Goal: Information Seeking & Learning: Find specific page/section

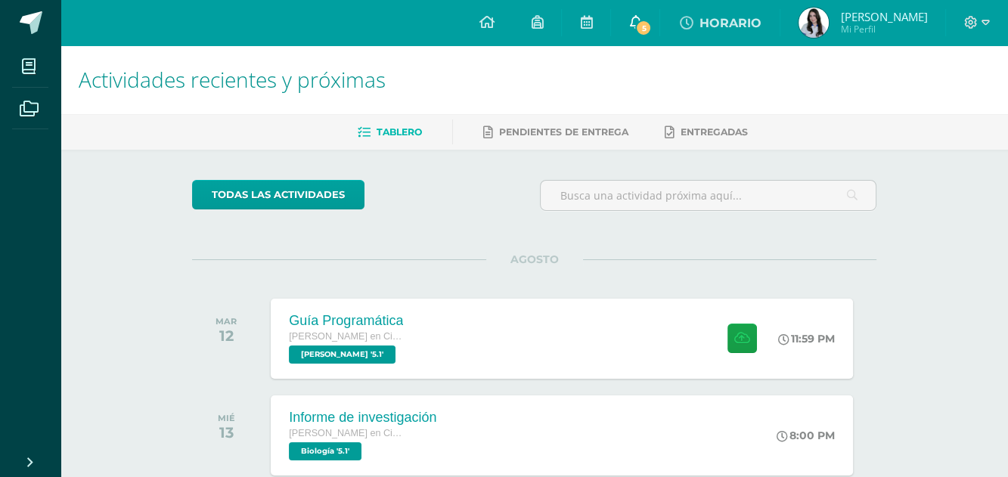
click at [639, 23] on span "5" at bounding box center [643, 28] width 17 height 17
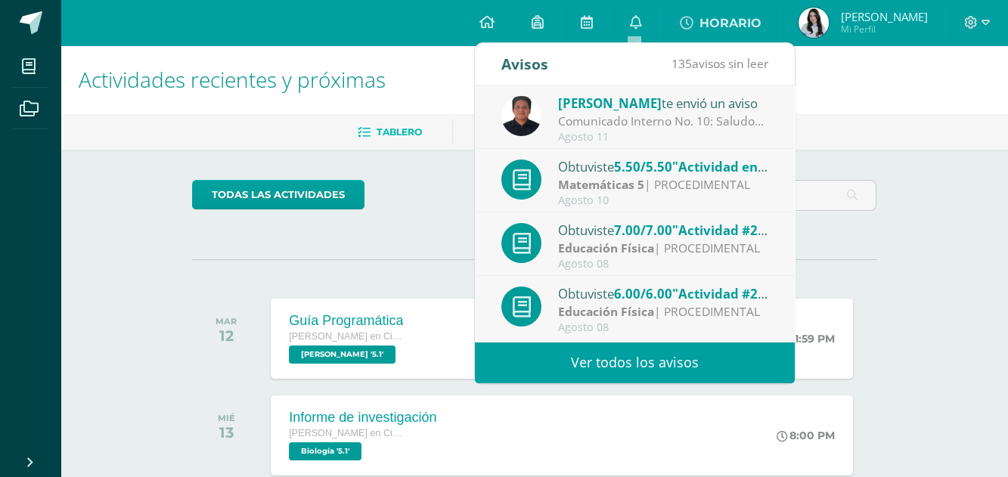
click at [660, 355] on link "Ver todos los avisos" at bounding box center [635, 363] width 320 height 42
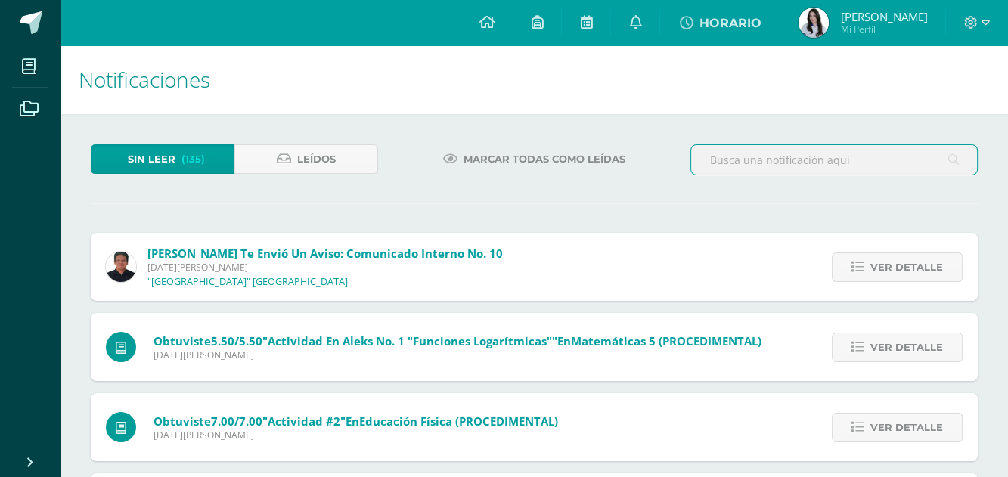
click at [747, 158] on input "text" at bounding box center [834, 159] width 286 height 29
type input "horario"
click at [961, 167] on input "horario" at bounding box center [834, 159] width 286 height 29
click at [953, 159] on icon at bounding box center [953, 159] width 11 height 31
